Goal: Transaction & Acquisition: Purchase product/service

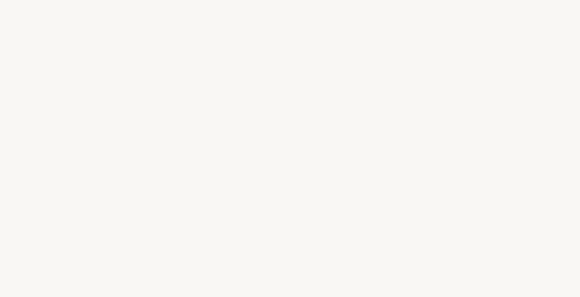
select select "FR"
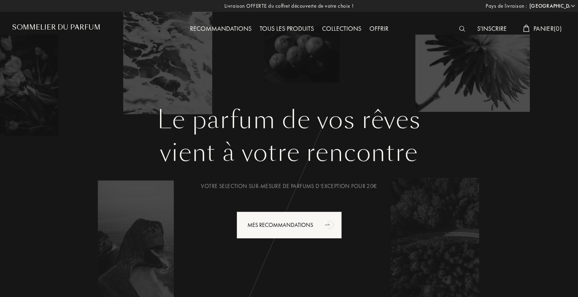
click at [279, 27] on div "Tous les produits" at bounding box center [286, 29] width 62 height 11
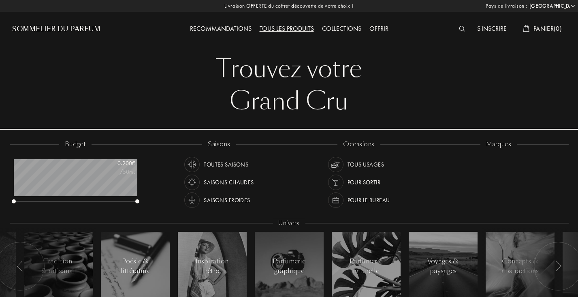
select select "FR"
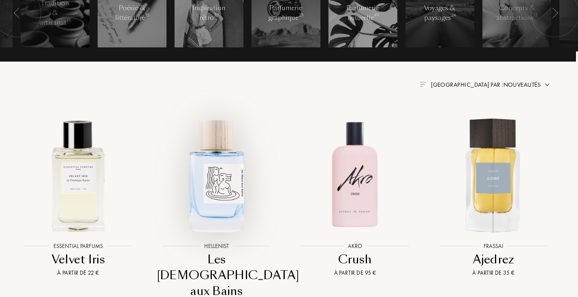
scroll to position [250, 3]
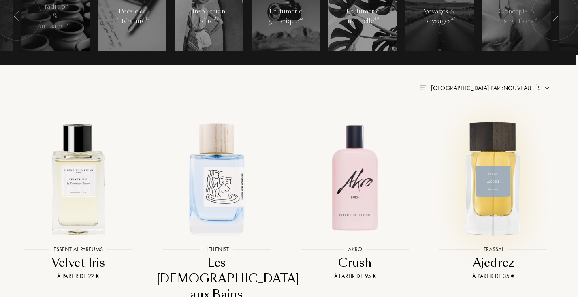
click at [491, 156] on img at bounding box center [493, 178] width 125 height 125
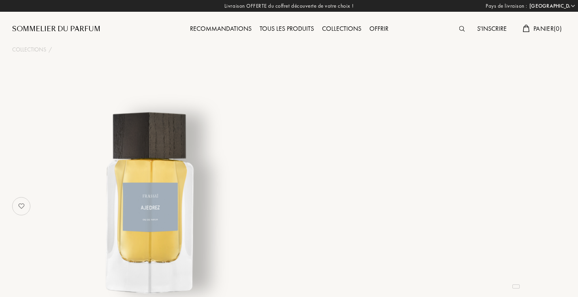
select select "FR"
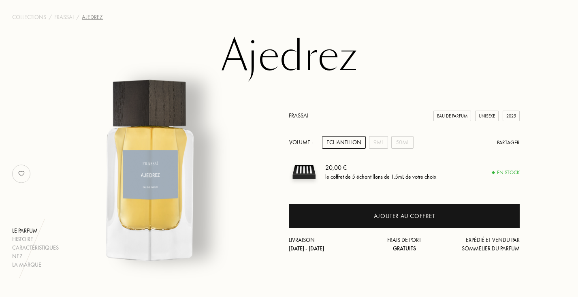
scroll to position [34, 0]
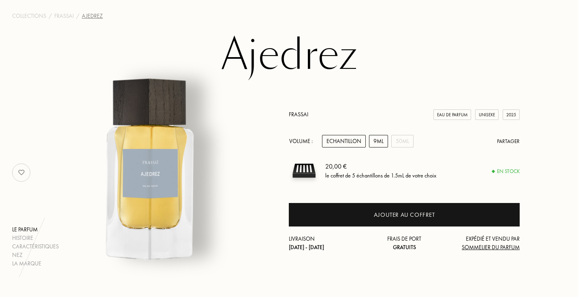
click at [381, 140] on div "9mL" at bounding box center [378, 141] width 19 height 13
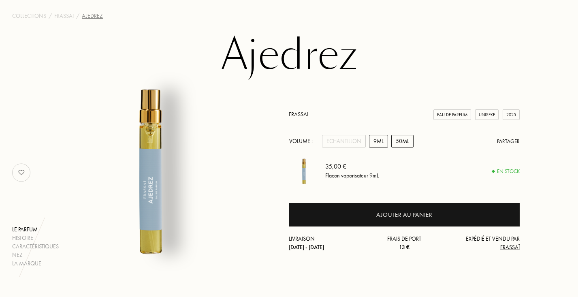
click at [408, 145] on div "50mL" at bounding box center [402, 141] width 22 height 13
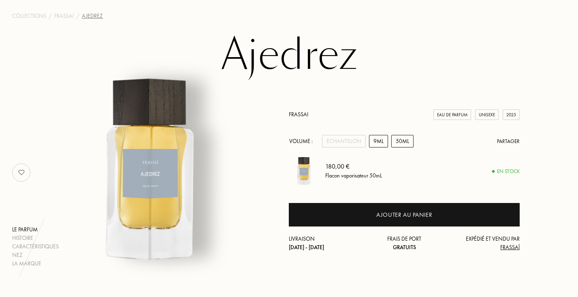
click at [380, 139] on div "9mL" at bounding box center [378, 141] width 19 height 13
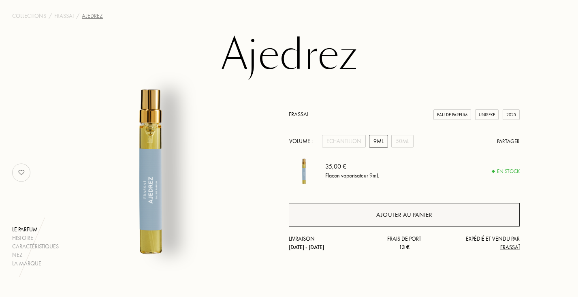
click at [410, 220] on div "Ajouter au panier" at bounding box center [404, 214] width 231 height 23
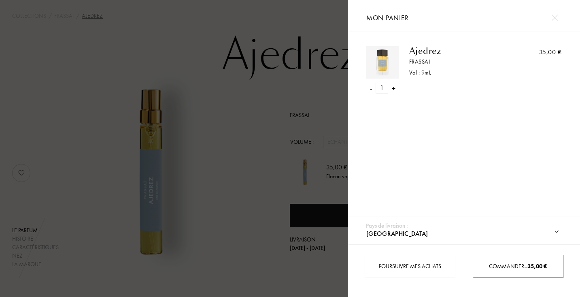
click at [503, 272] on div "Commander – 35,00 €" at bounding box center [518, 266] width 91 height 23
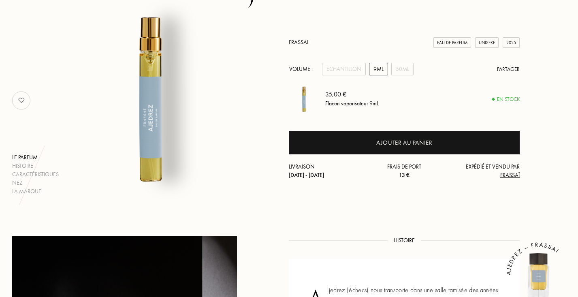
scroll to position [106, 0]
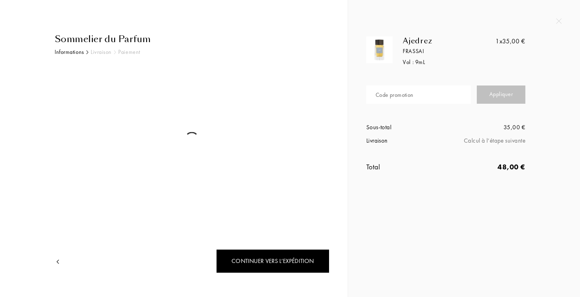
select select "FR"
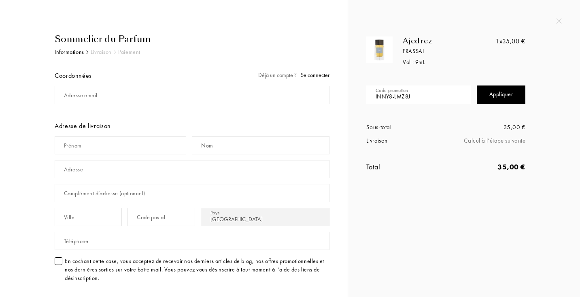
type input "INNY8-LMZ8J"
click at [493, 94] on div "Appliquer" at bounding box center [501, 94] width 49 height 18
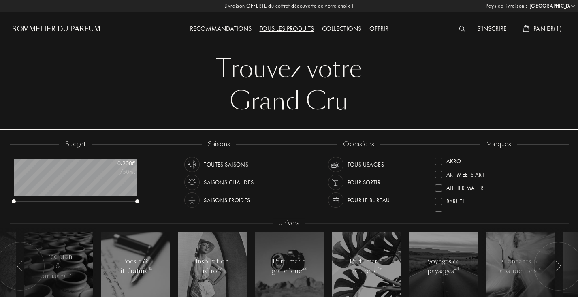
select select "FR"
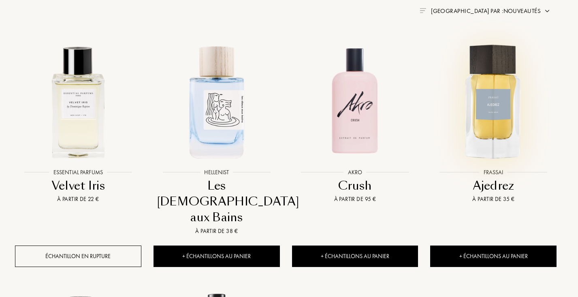
scroll to position [311, 3]
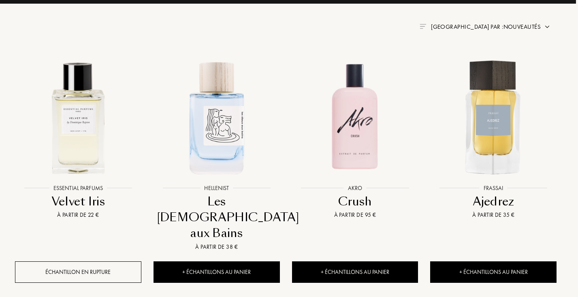
click at [519, 27] on span "[GEOGRAPHIC_DATA] par : Nouveautés" at bounding box center [486, 27] width 110 height 8
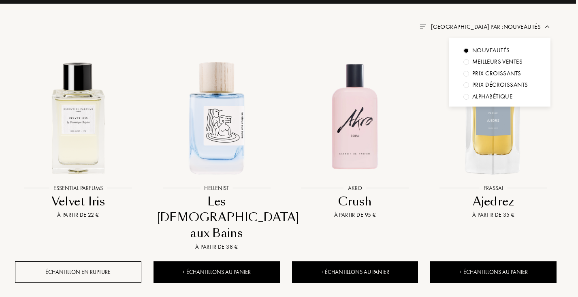
click at [495, 70] on div "Prix croissants" at bounding box center [496, 73] width 49 height 9
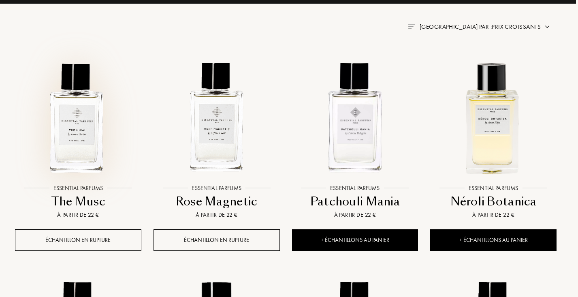
click at [72, 124] on img at bounding box center [78, 117] width 125 height 125
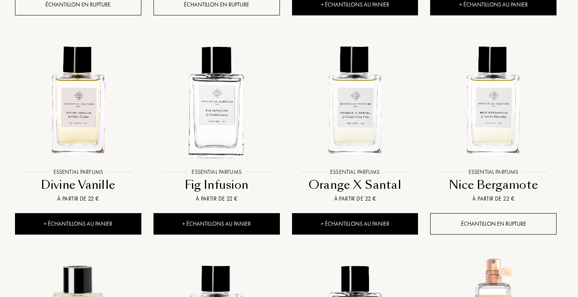
scroll to position [546, 3]
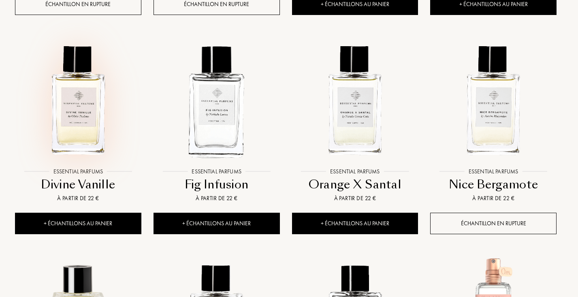
click at [85, 124] on img at bounding box center [78, 100] width 125 height 125
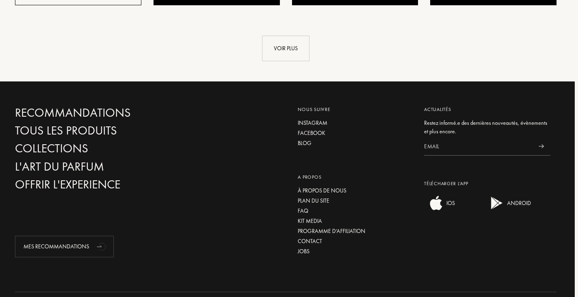
scroll to position [998, 3]
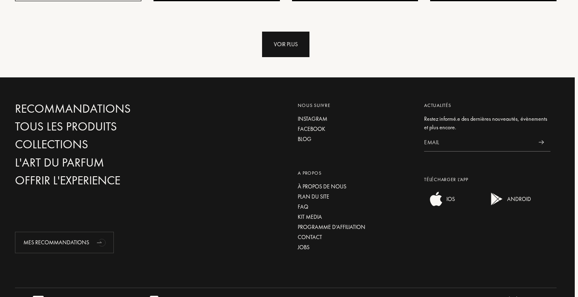
click at [287, 41] on div "Voir plus" at bounding box center [285, 45] width 47 height 26
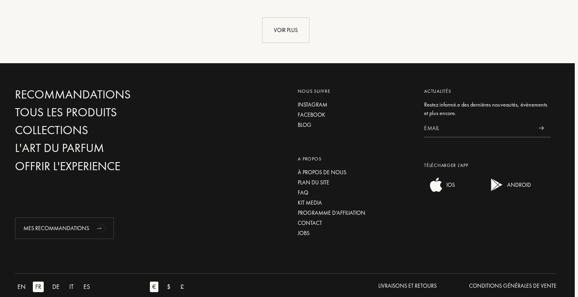
scroll to position [1668, 3]
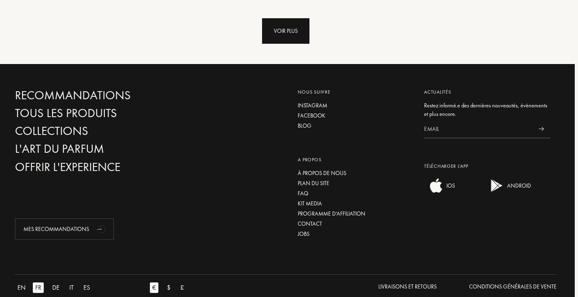
click at [282, 30] on div "Voir plus" at bounding box center [285, 31] width 47 height 26
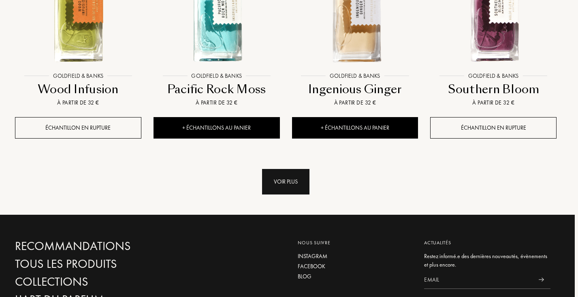
scroll to position [2174, 3]
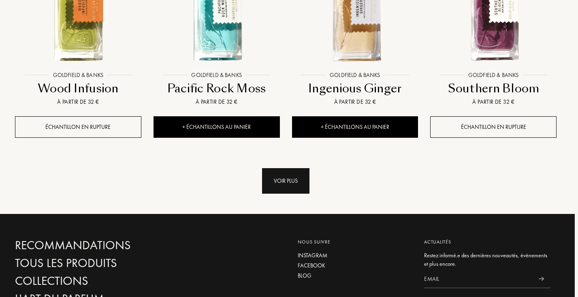
click at [284, 176] on div "Voir plus" at bounding box center [285, 181] width 47 height 26
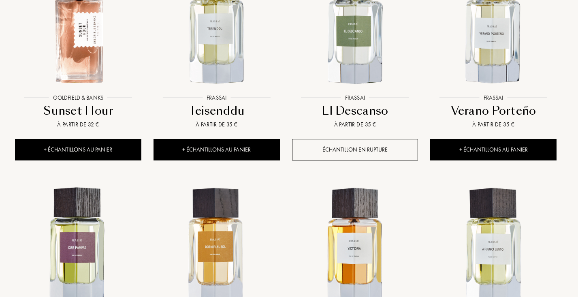
scroll to position [2372, 3]
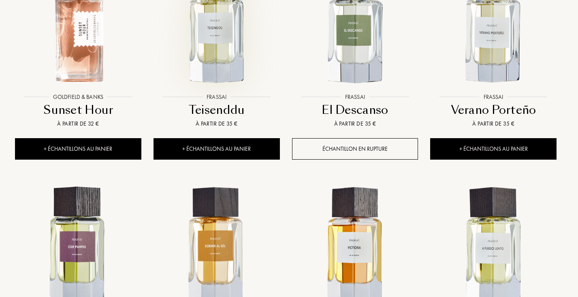
click at [240, 53] on img at bounding box center [216, 26] width 125 height 125
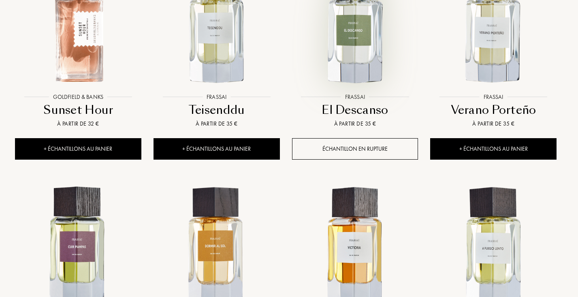
click at [332, 64] on img at bounding box center [355, 26] width 125 height 125
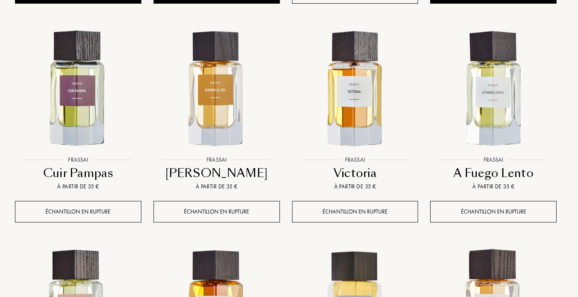
scroll to position [2525, 3]
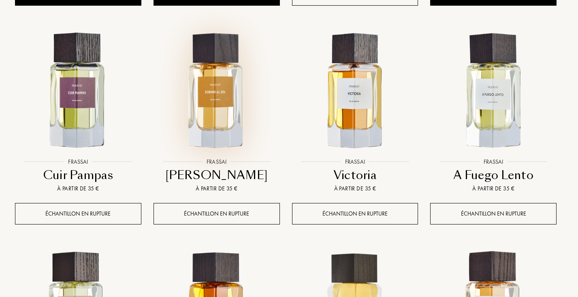
click at [210, 89] on img at bounding box center [216, 91] width 125 height 125
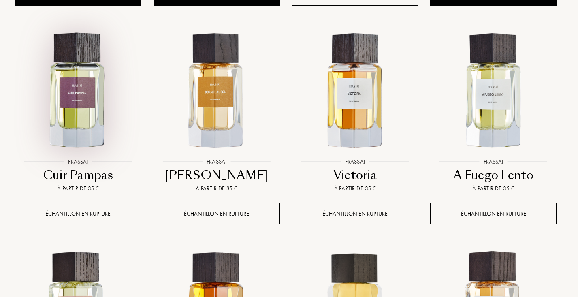
click at [83, 97] on img at bounding box center [78, 91] width 125 height 125
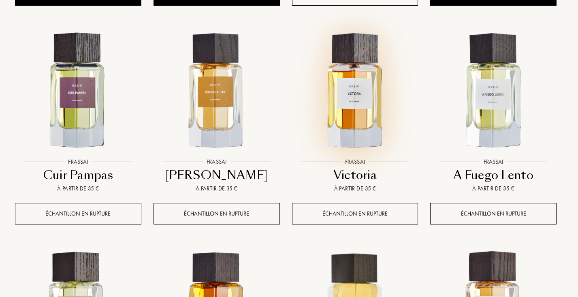
click at [312, 83] on img at bounding box center [355, 91] width 125 height 125
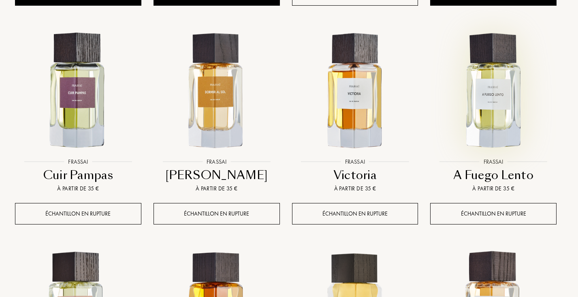
click at [491, 90] on img at bounding box center [493, 91] width 125 height 125
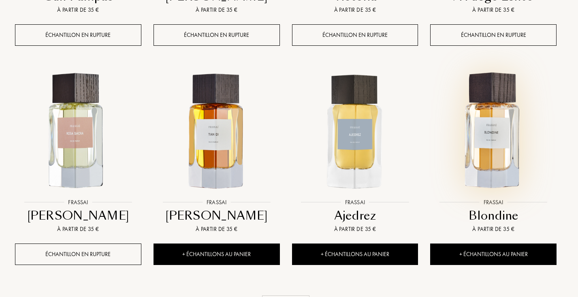
scroll to position [2704, 3]
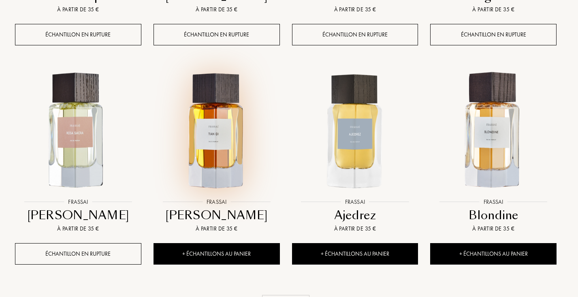
click at [207, 131] on img at bounding box center [216, 130] width 125 height 125
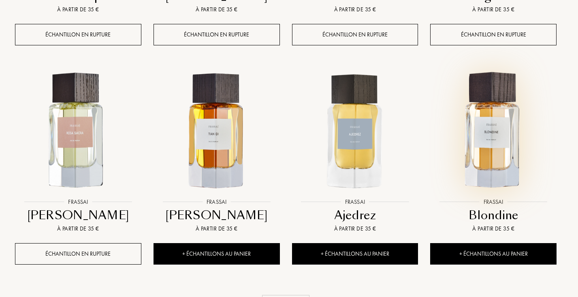
click at [496, 147] on img at bounding box center [493, 130] width 125 height 125
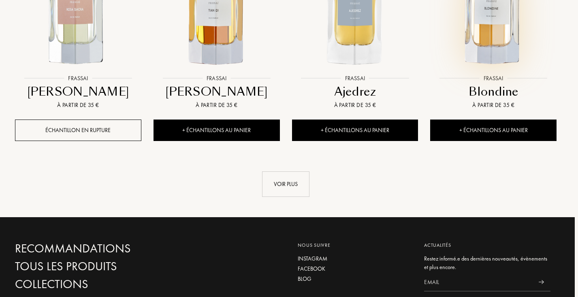
scroll to position [2880, 3]
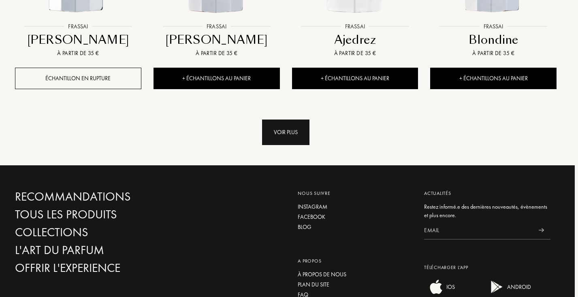
click at [288, 132] on div "Voir plus" at bounding box center [285, 132] width 47 height 26
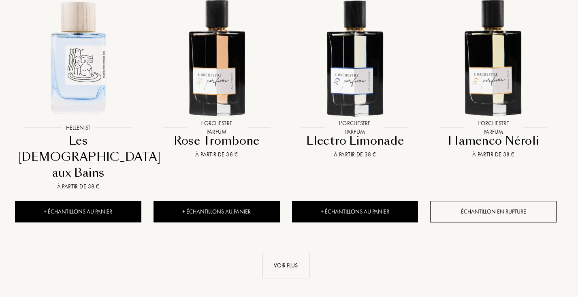
scroll to position [3436, 3]
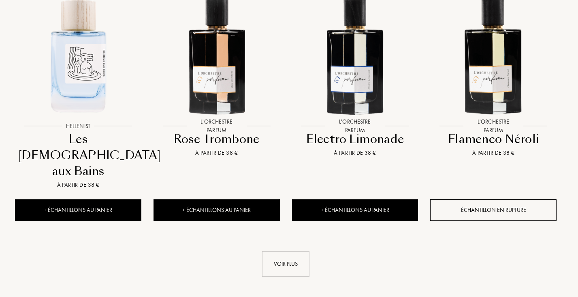
click at [289, 251] on div "Voir plus" at bounding box center [285, 264] width 47 height 26
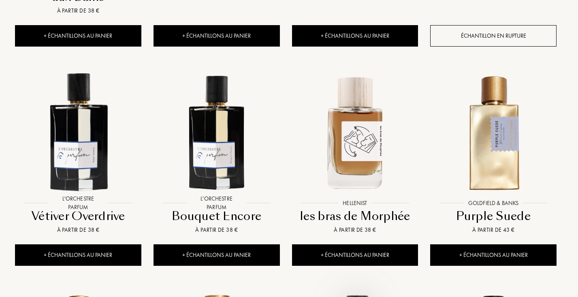
scroll to position [3613, 3]
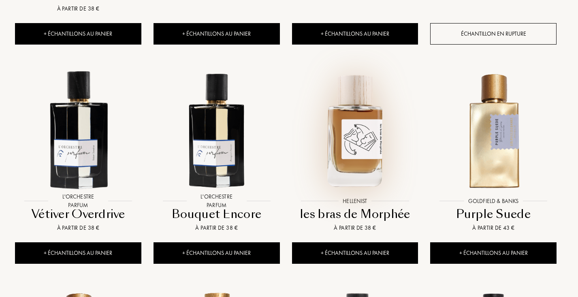
click at [343, 115] on img at bounding box center [355, 130] width 125 height 125
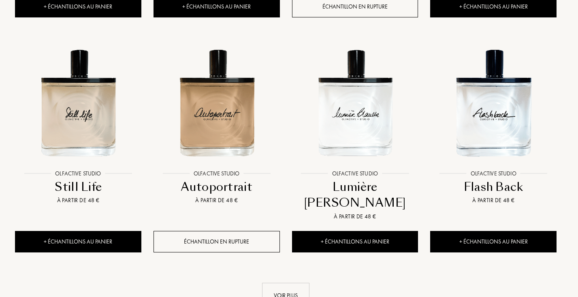
scroll to position [4077, 3]
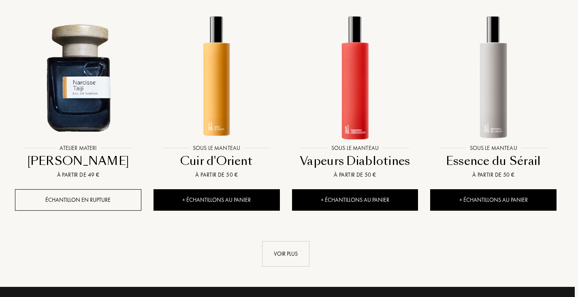
scroll to position [4792, 3]
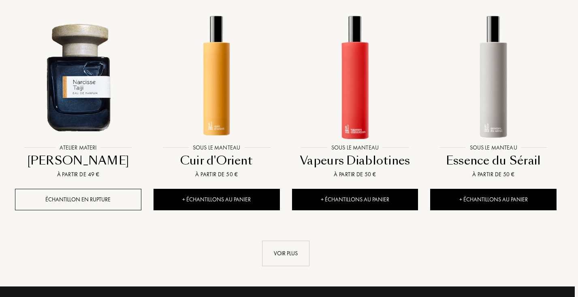
click at [275, 224] on div "Voir plus" at bounding box center [285, 245] width 553 height 42
click at [276, 240] on div "Voir plus" at bounding box center [285, 253] width 47 height 26
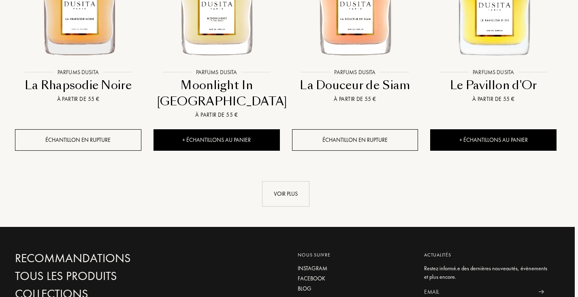
scroll to position [5495, 3]
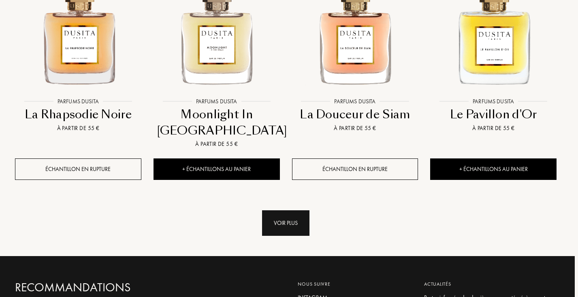
click at [282, 210] on div "Voir plus" at bounding box center [285, 223] width 47 height 26
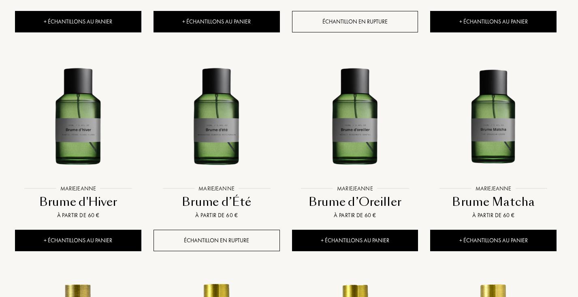
scroll to position [5863, 3]
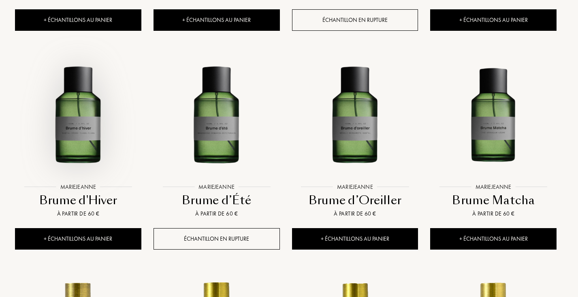
click at [77, 68] on img at bounding box center [78, 116] width 125 height 125
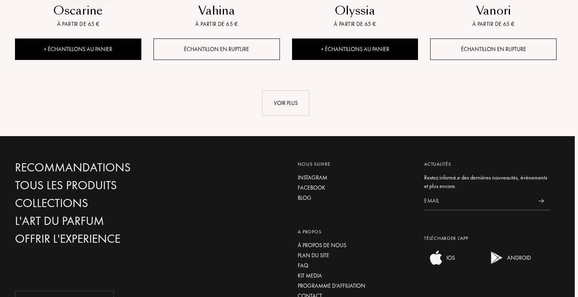
scroll to position [6235, 3]
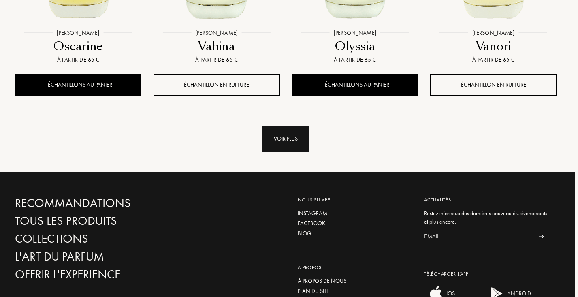
click at [288, 126] on div "Voir plus" at bounding box center [285, 139] width 47 height 26
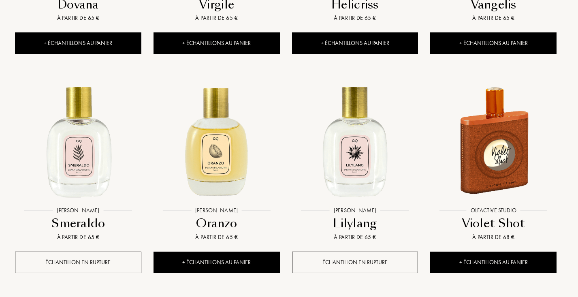
scroll to position [6718, 3]
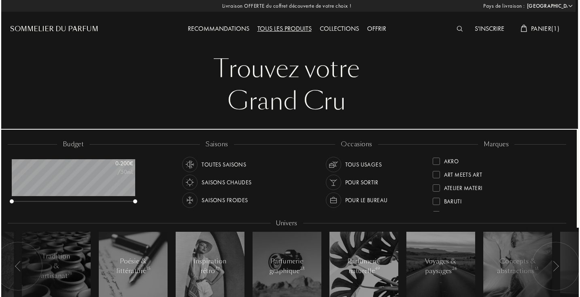
scroll to position [0, 3]
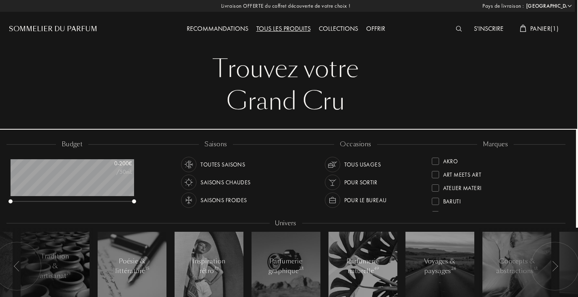
click at [542, 27] on span "Panier ( 1 )" at bounding box center [544, 28] width 28 height 9
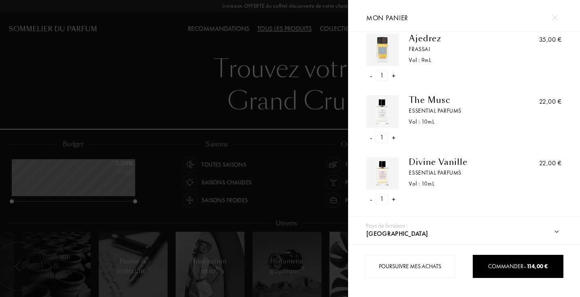
scroll to position [17, 0]
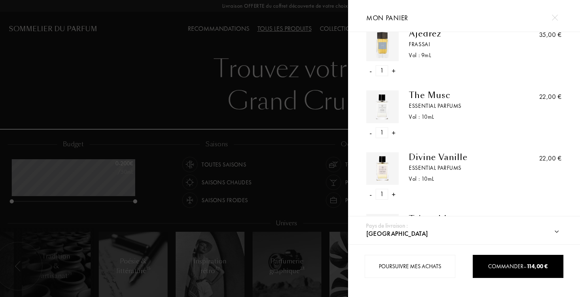
click at [372, 70] on div "-" at bounding box center [371, 70] width 2 height 11
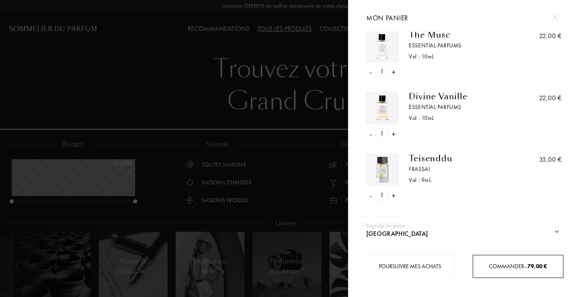
click at [512, 270] on div "Commander – 79,00 €" at bounding box center [518, 266] width 91 height 23
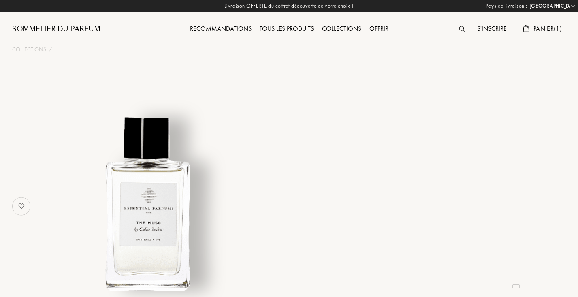
select select "FR"
select select "3"
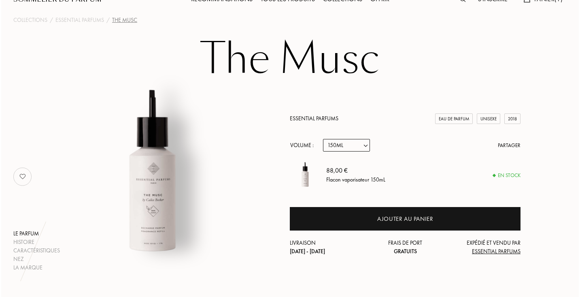
scroll to position [38, 0]
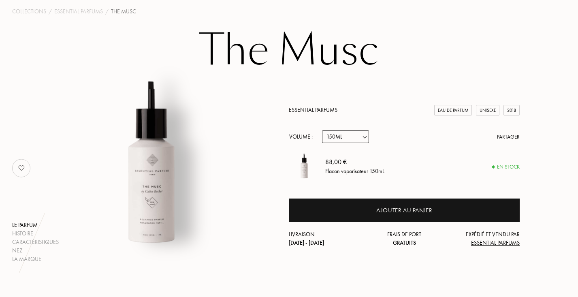
click at [352, 142] on select "Echantillon 10mL 100mL 150mL" at bounding box center [345, 136] width 47 height 13
click at [352, 130] on select "Echantillon 10mL 100mL 150mL" at bounding box center [345, 136] width 47 height 13
select select "1"
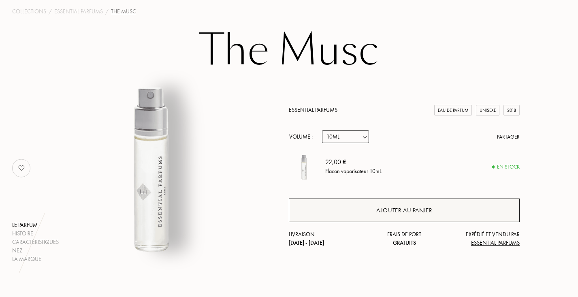
click at [409, 207] on div "Ajouter au panier" at bounding box center [404, 210] width 56 height 9
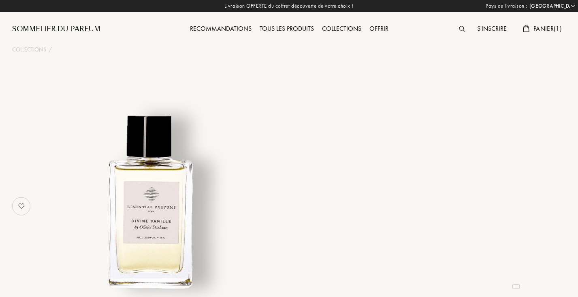
select select "FR"
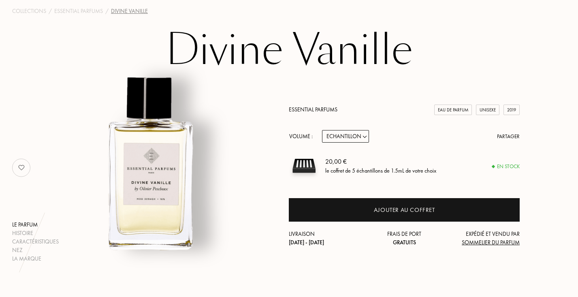
scroll to position [40, 0]
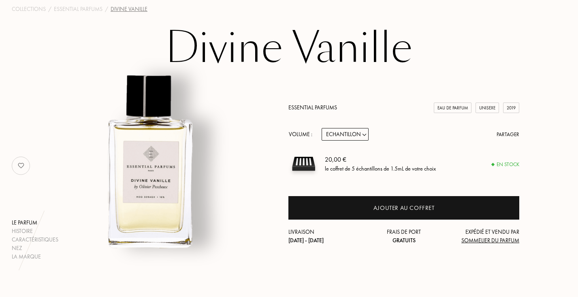
click at [361, 133] on select "Echantillon 10mL 100mL 150mL" at bounding box center [344, 134] width 47 height 13
select select "1"
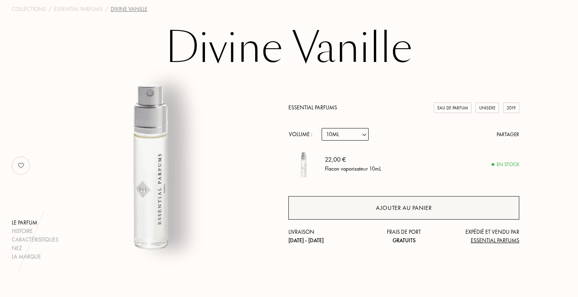
click at [413, 209] on div "Ajouter au panier" at bounding box center [404, 207] width 56 height 9
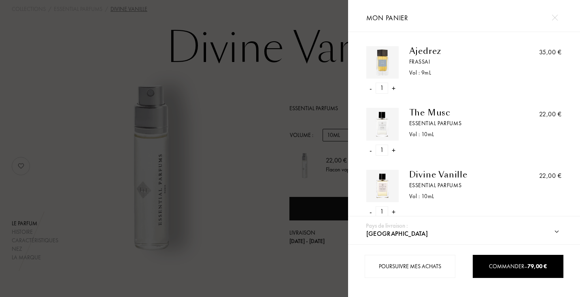
click at [265, 20] on div at bounding box center [174, 148] width 348 height 297
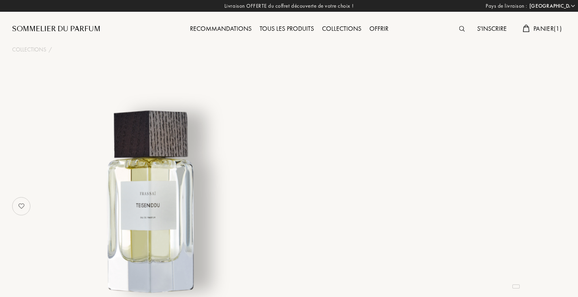
select select "FR"
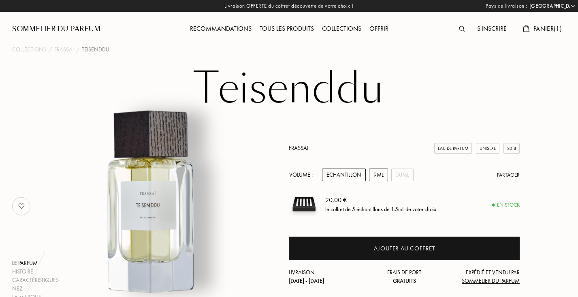
click at [380, 175] on div "9mL" at bounding box center [378, 174] width 19 height 13
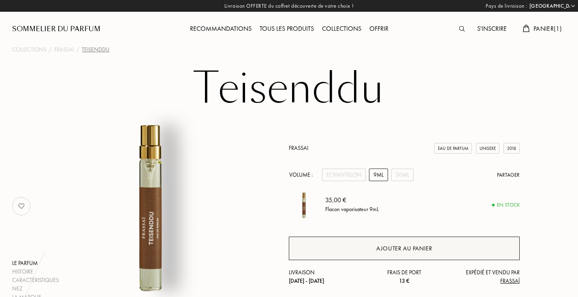
click at [402, 248] on div "Ajouter au panier" at bounding box center [404, 248] width 56 height 9
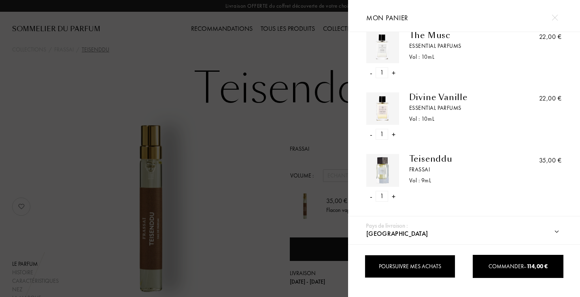
click at [437, 266] on div "Poursuivre mes achats" at bounding box center [410, 266] width 91 height 23
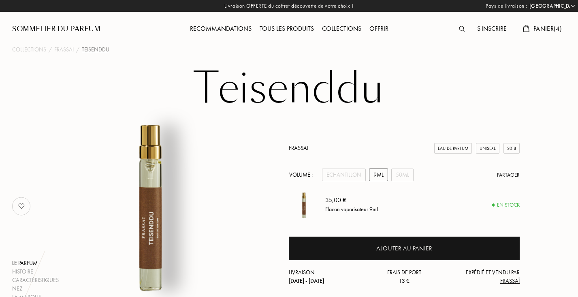
click at [530, 30] on div "Panier ( 4 )" at bounding box center [542, 29] width 47 height 11
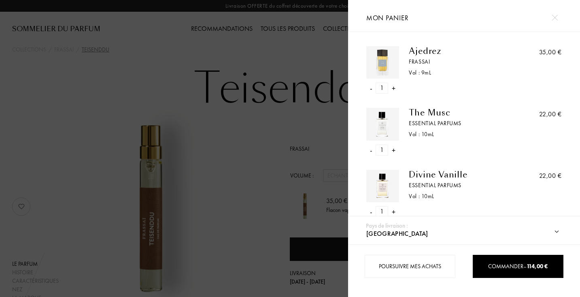
scroll to position [0, 0]
click at [421, 56] on div "Ajedrez" at bounding box center [461, 51] width 104 height 10
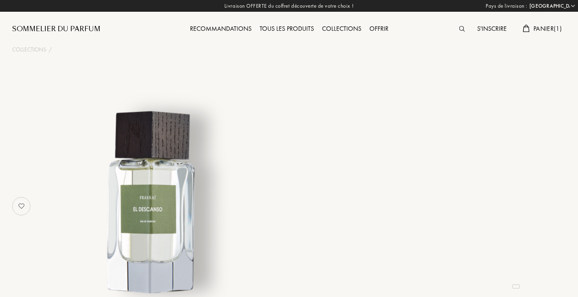
select select "FR"
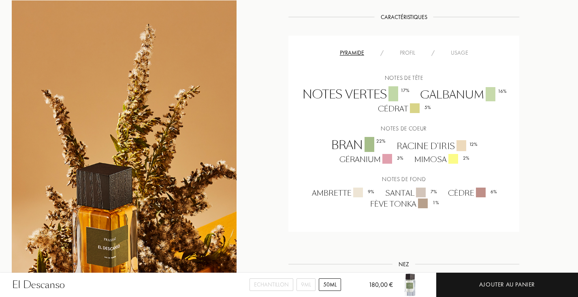
scroll to position [543, 0]
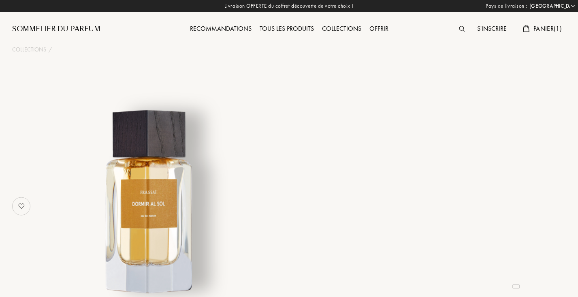
select select "FR"
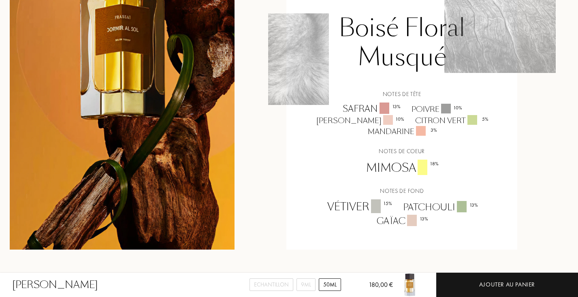
scroll to position [614, 2]
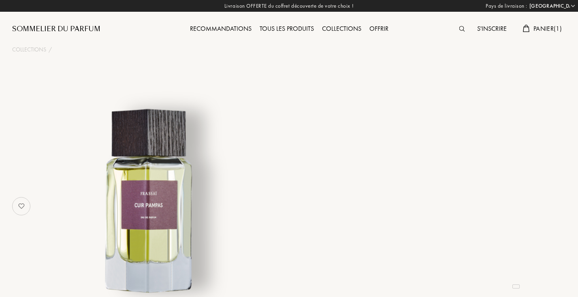
select select "FR"
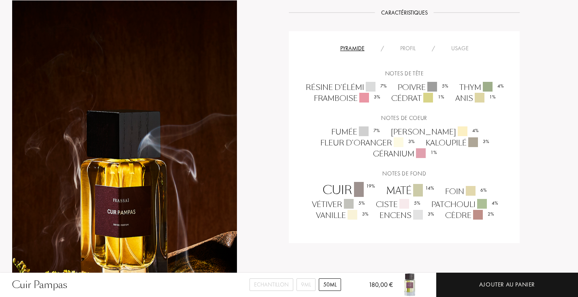
scroll to position [517, 0]
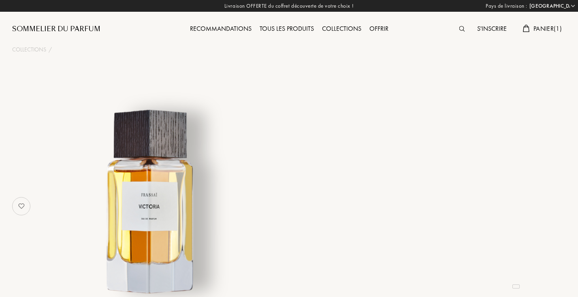
select select "FR"
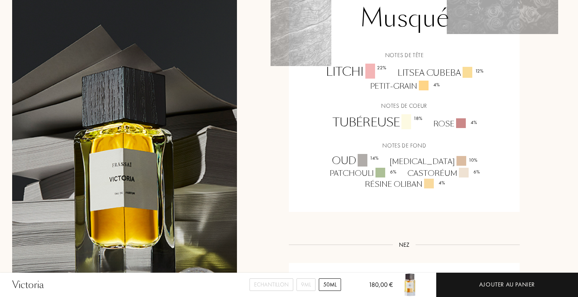
scroll to position [711, 0]
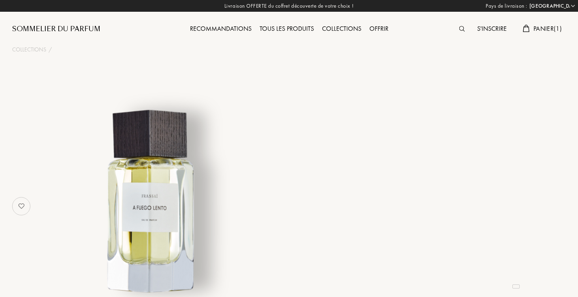
select select "FR"
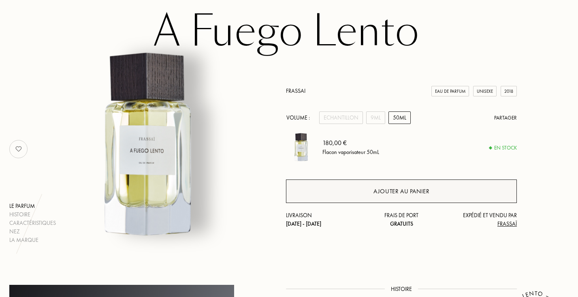
scroll to position [61, 3]
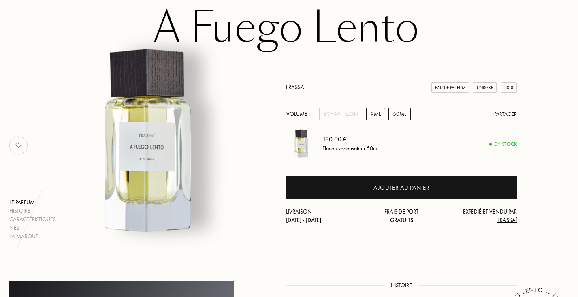
click at [372, 108] on div "9mL" at bounding box center [375, 114] width 19 height 13
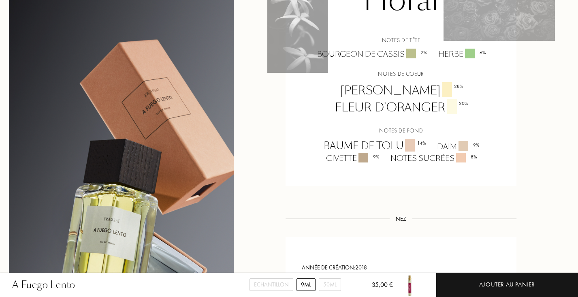
scroll to position [615, 3]
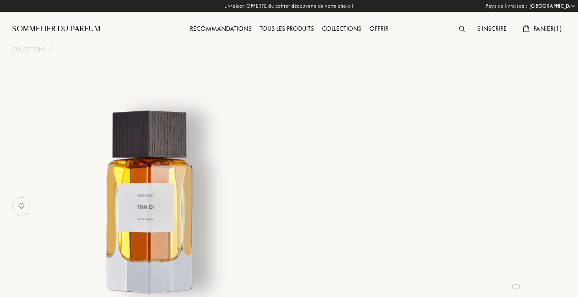
select select "FR"
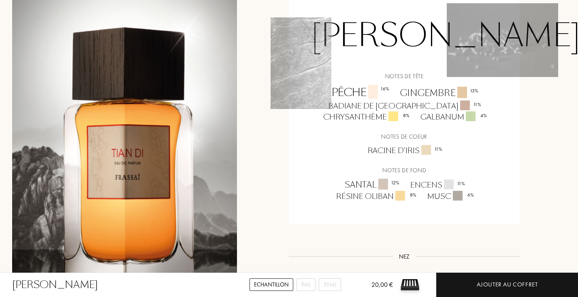
scroll to position [619, 0]
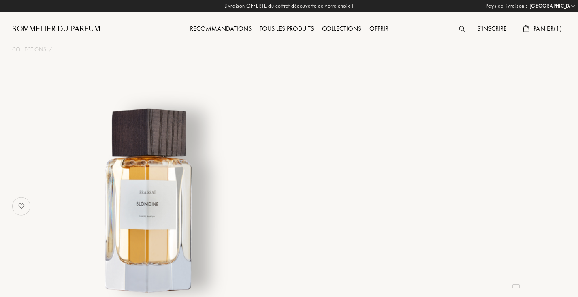
select select "FR"
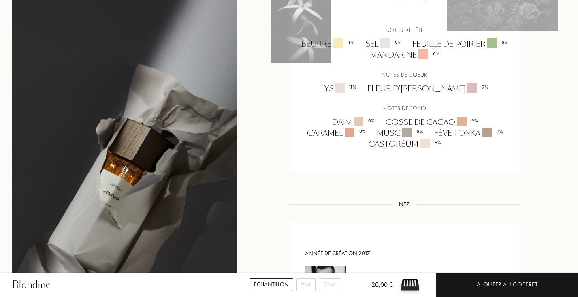
scroll to position [638, 0]
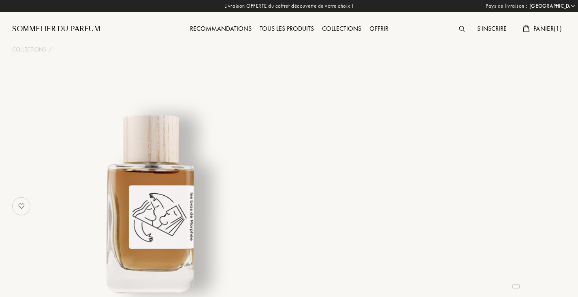
select select "FR"
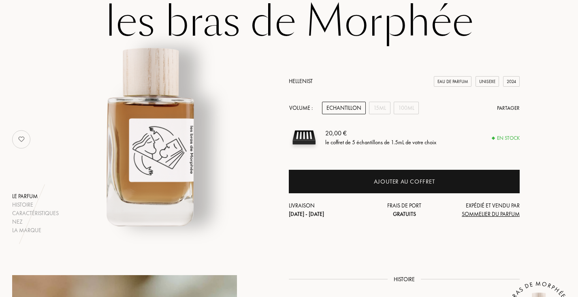
scroll to position [93, 0]
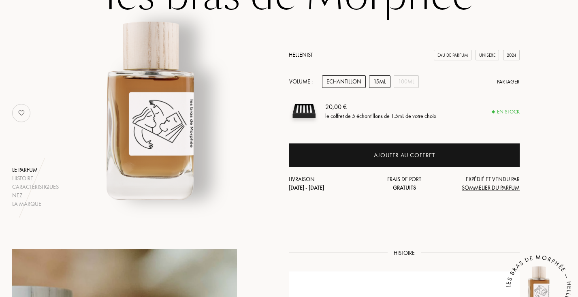
click at [383, 78] on div "15mL" at bounding box center [379, 81] width 21 height 13
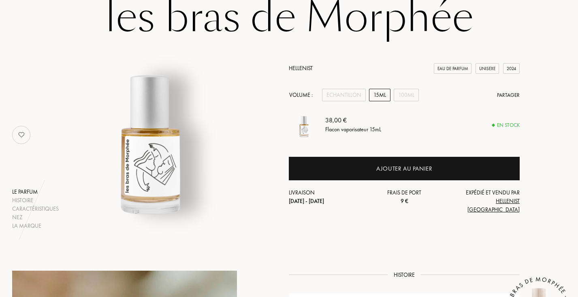
scroll to position [71, 0]
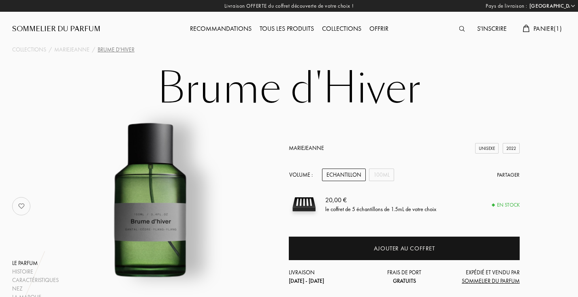
select select "FR"
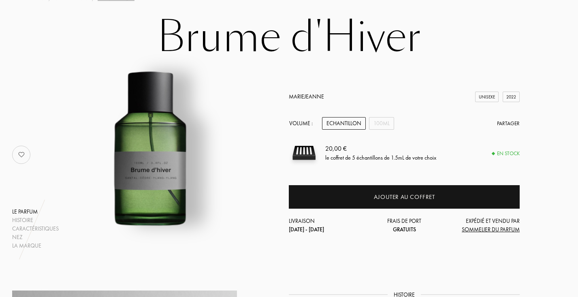
scroll to position [52, 0]
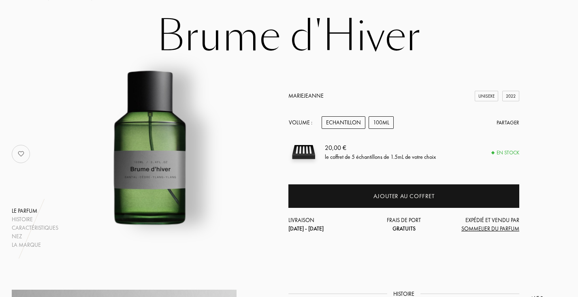
click at [383, 121] on div "100mL" at bounding box center [380, 122] width 25 height 13
click at [342, 121] on div "Echantillon" at bounding box center [343, 122] width 44 height 13
click at [380, 122] on div "100mL" at bounding box center [380, 122] width 25 height 13
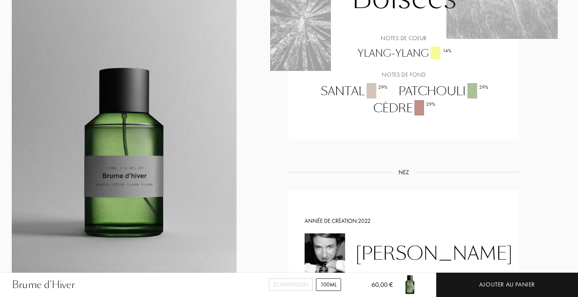
scroll to position [579, 0]
click at [405, 145] on div "Histoire Histoire La brume d’hiver a été soigneusement composée avec des huiles…" at bounding box center [403, 92] width 231 height 660
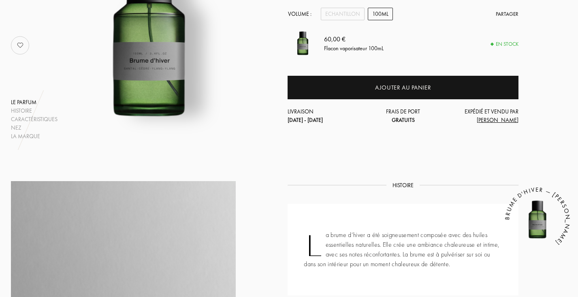
scroll to position [194, 1]
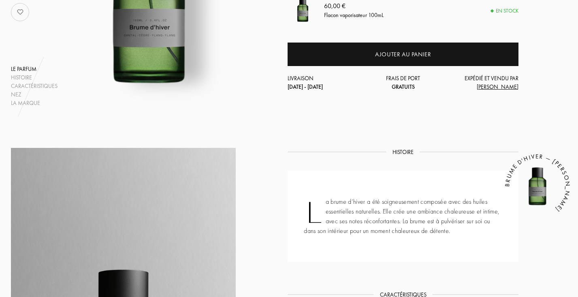
click at [506, 86] on span "MARIE JEANNE" at bounding box center [497, 86] width 42 height 7
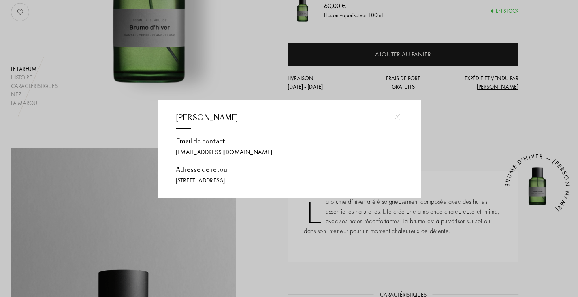
click at [246, 86] on div at bounding box center [290, 148] width 580 height 297
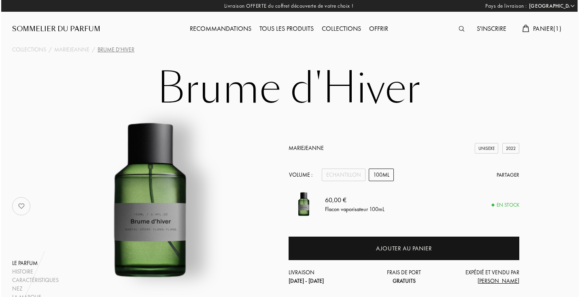
scroll to position [0, 1]
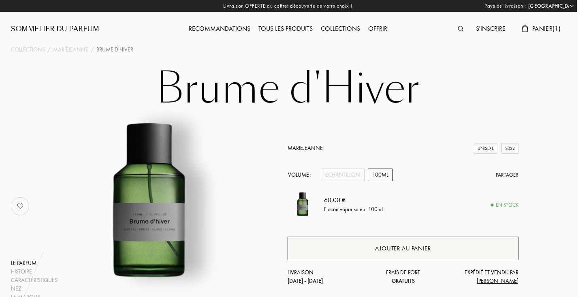
click at [432, 249] on div "Ajouter au panier" at bounding box center [402, 247] width 231 height 23
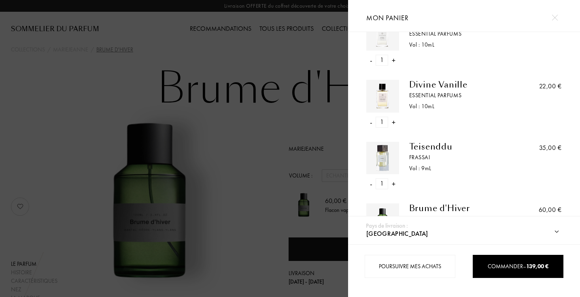
scroll to position [29, 0]
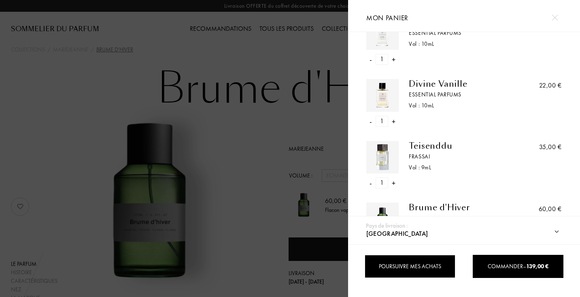
click at [430, 264] on div "Poursuivre mes achats" at bounding box center [410, 266] width 91 height 23
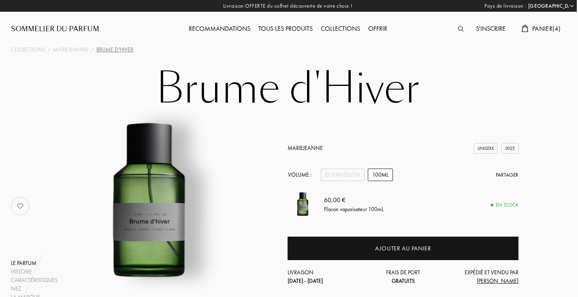
click at [540, 30] on span "Panier ( 4 )" at bounding box center [546, 28] width 28 height 9
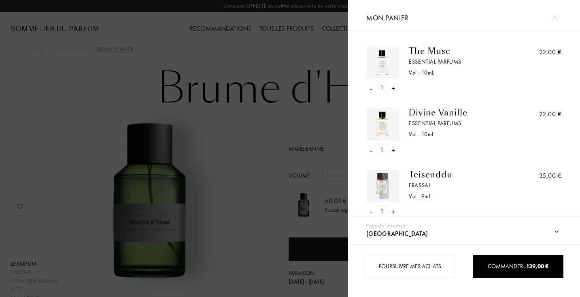
scroll to position [0, 0]
click at [372, 149] on div "-" at bounding box center [371, 150] width 2 height 11
click at [371, 87] on div "-" at bounding box center [371, 88] width 2 height 11
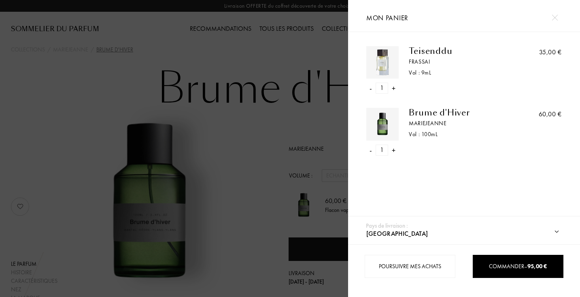
click at [372, 87] on div "-" at bounding box center [371, 88] width 2 height 11
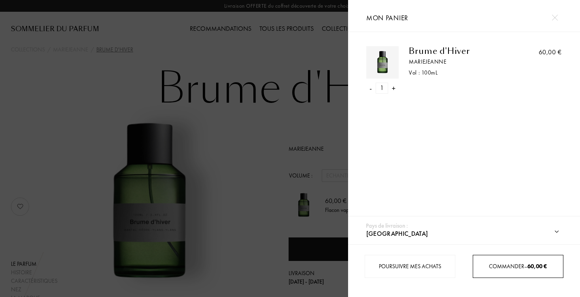
click at [500, 270] on div "Commander – 60,00 €" at bounding box center [518, 266] width 90 height 9
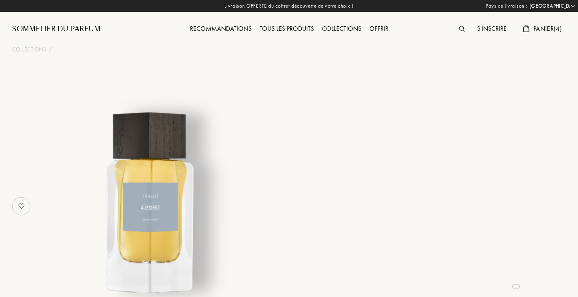
select select "FR"
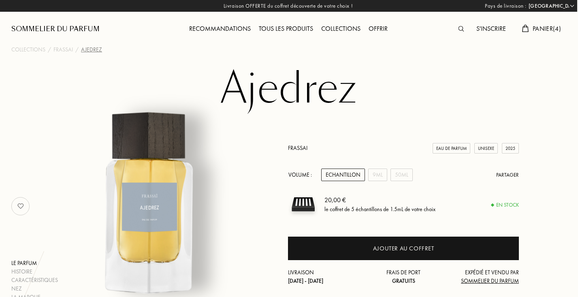
scroll to position [0, 1]
click at [458, 32] on img at bounding box center [461, 29] width 6 height 6
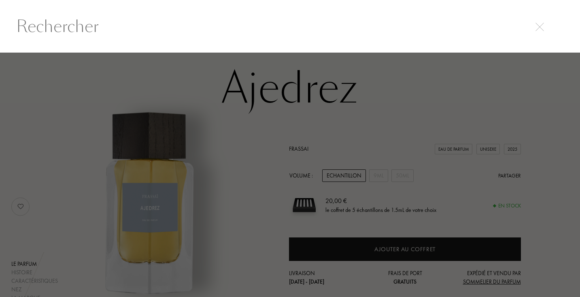
click at [412, 38] on div at bounding box center [290, 26] width 580 height 53
click at [205, 34] on input "text" at bounding box center [290, 26] width 580 height 24
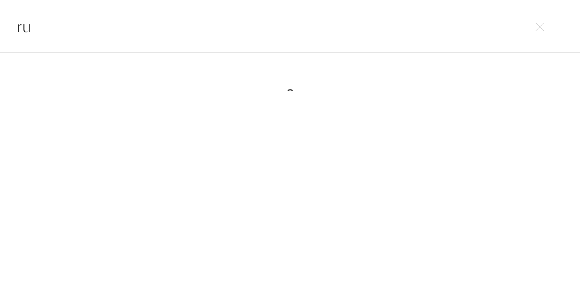
type input "r"
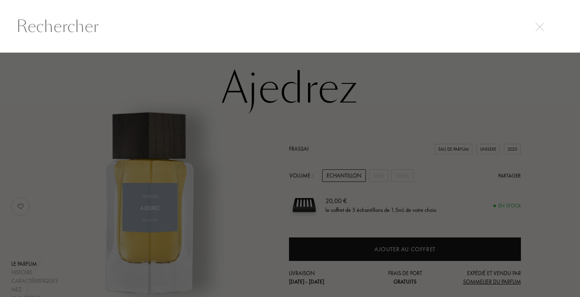
click at [226, 148] on div at bounding box center [290, 175] width 580 height 244
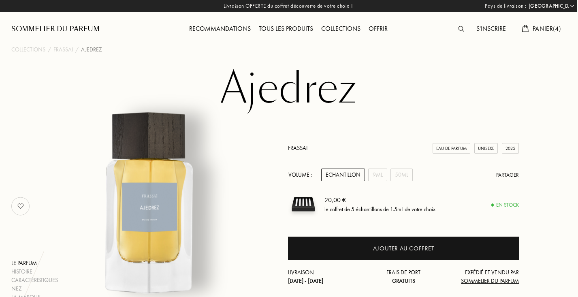
click at [300, 147] on link "Frassai" at bounding box center [297, 147] width 19 height 7
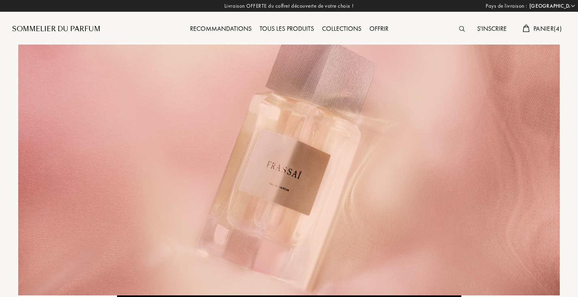
select select "FR"
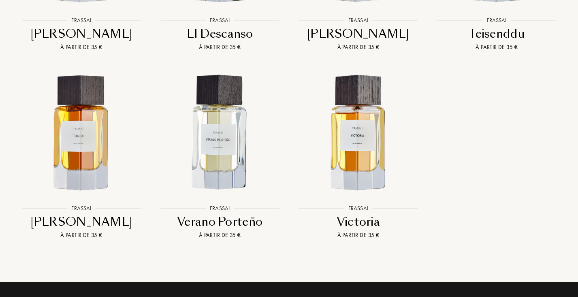
scroll to position [1060, 0]
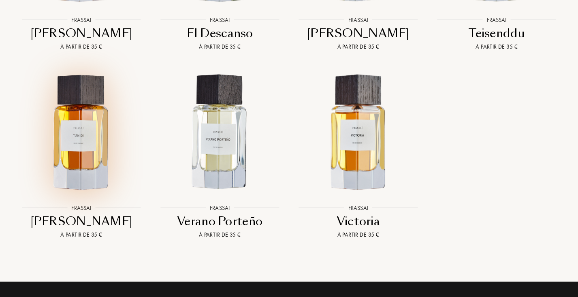
click at [93, 147] on img at bounding box center [81, 132] width 125 height 125
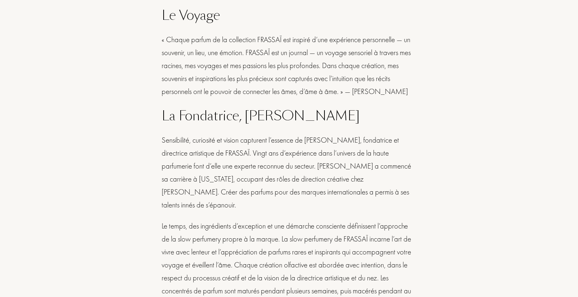
scroll to position [237, 0]
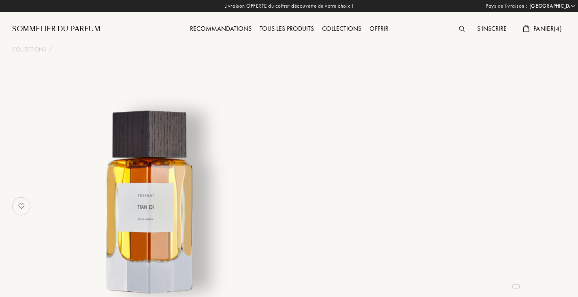
select select "FR"
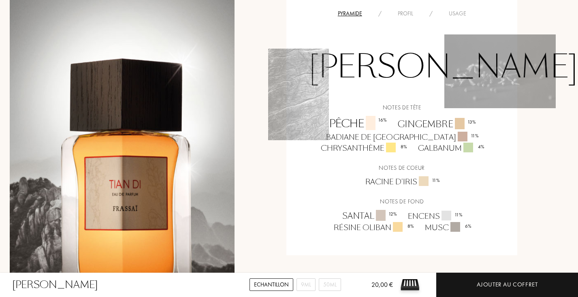
scroll to position [589, 3]
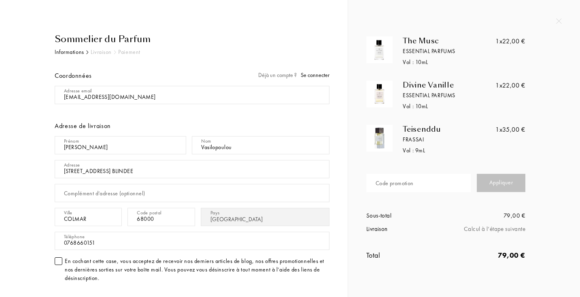
select select "FR"
type input "INNY8-LMZ8J"
click at [494, 182] on div "Appliquer" at bounding box center [501, 183] width 49 height 18
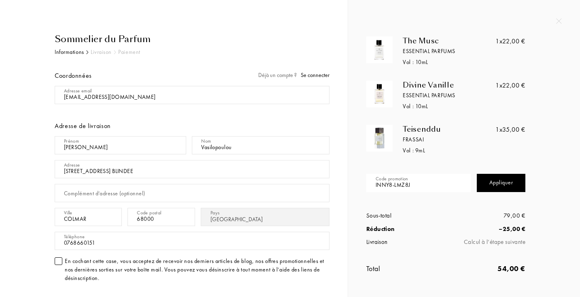
click at [123, 40] on div "Sommelier du Parfum" at bounding box center [192, 38] width 275 height 13
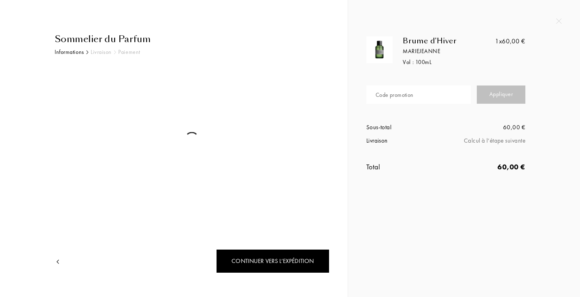
select select "FR"
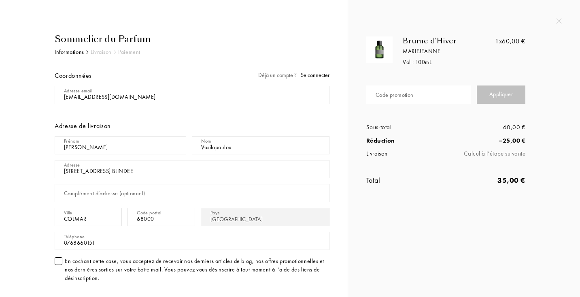
click at [420, 49] on div "MarieJeanne" at bounding box center [451, 51] width 96 height 9
click at [113, 40] on div "Sommelier du Parfum" at bounding box center [192, 38] width 275 height 13
click at [106, 42] on div "Sommelier du Parfum" at bounding box center [192, 38] width 275 height 13
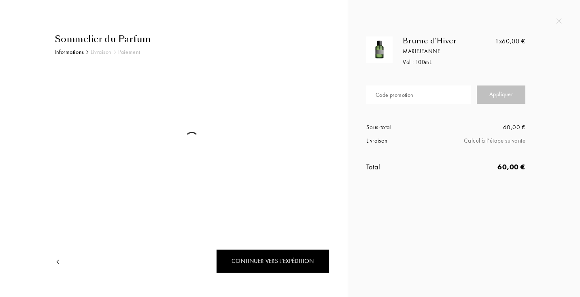
select select "FR"
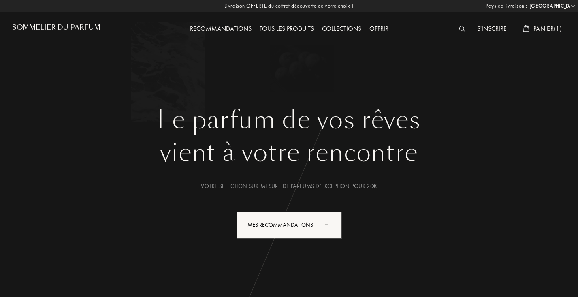
select select "FR"
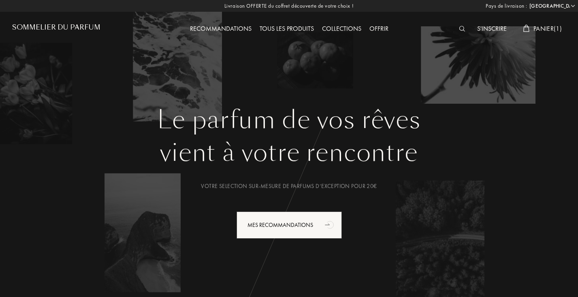
click at [459, 29] on img at bounding box center [462, 29] width 6 height 6
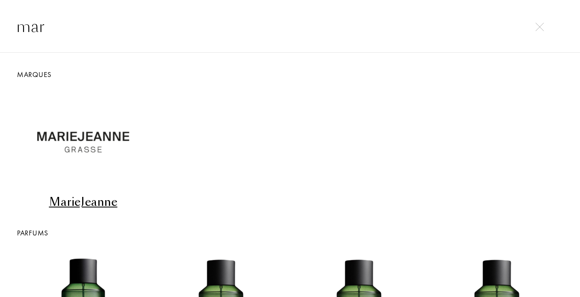
type input "mar"
click at [102, 194] on div "MarieJeanne" at bounding box center [83, 202] width 132 height 16
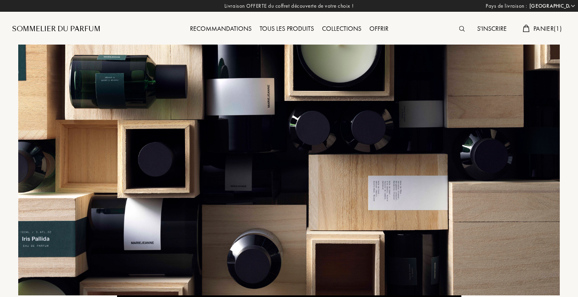
select select "FR"
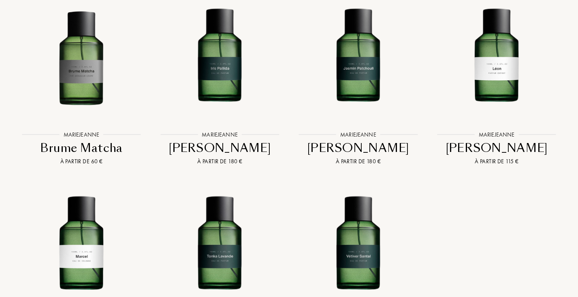
scroll to position [1081, 0]
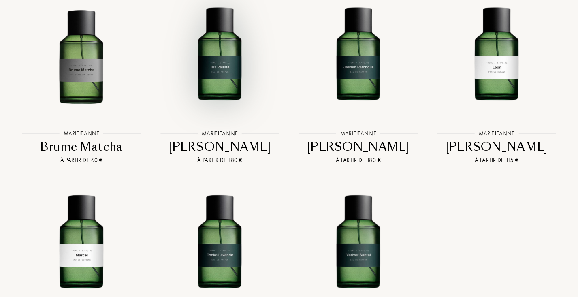
click at [213, 73] on img at bounding box center [219, 58] width 125 height 125
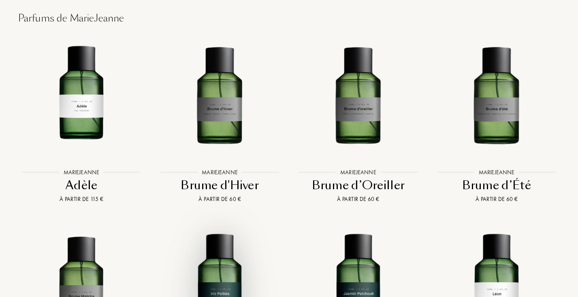
scroll to position [858, 0]
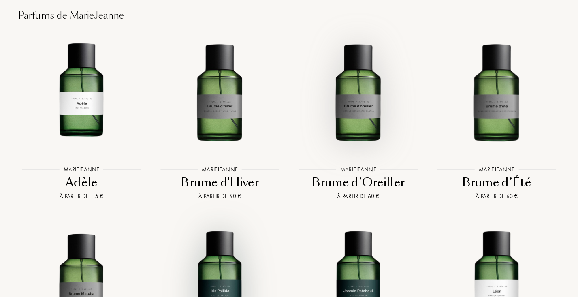
click at [363, 96] on img at bounding box center [358, 94] width 125 height 125
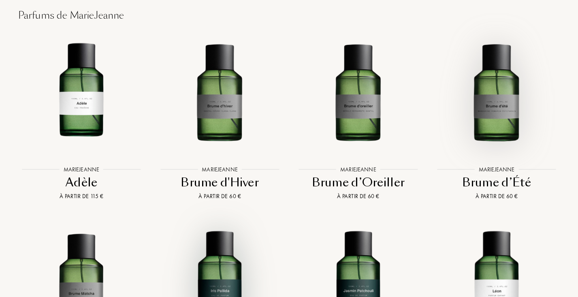
click at [482, 89] on img at bounding box center [496, 94] width 125 height 125
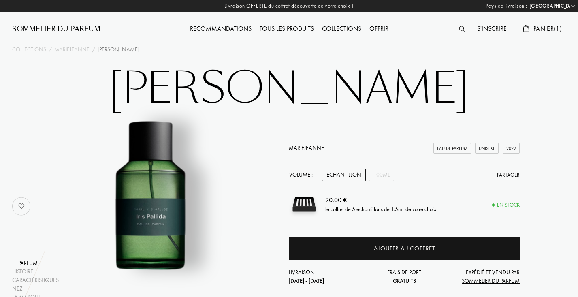
select select "FR"
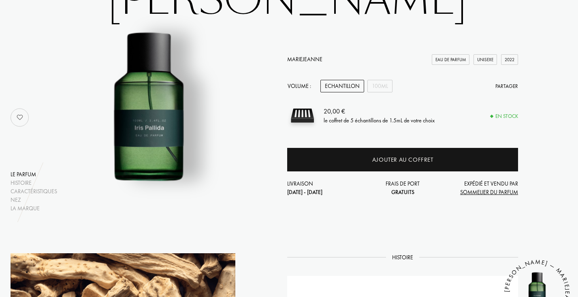
scroll to position [90, 2]
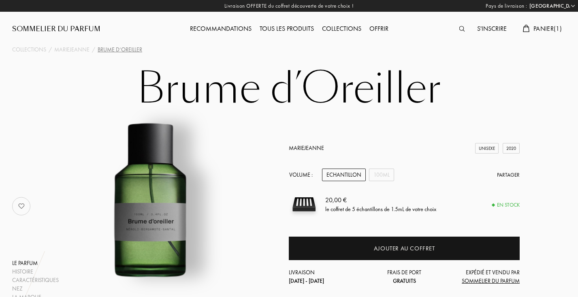
select select "FR"
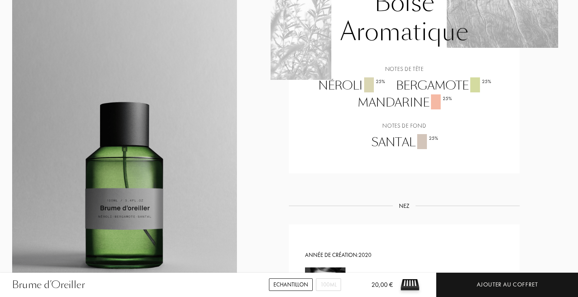
scroll to position [580, 0]
